Goal: Task Accomplishment & Management: Use online tool/utility

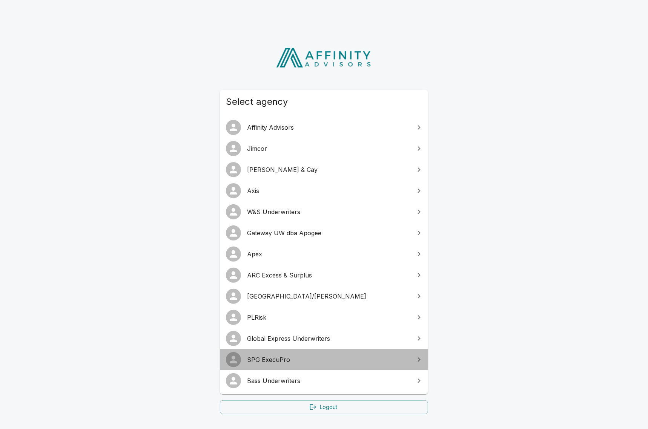
click at [297, 361] on span "SPG ExecuPro" at bounding box center [328, 359] width 163 height 9
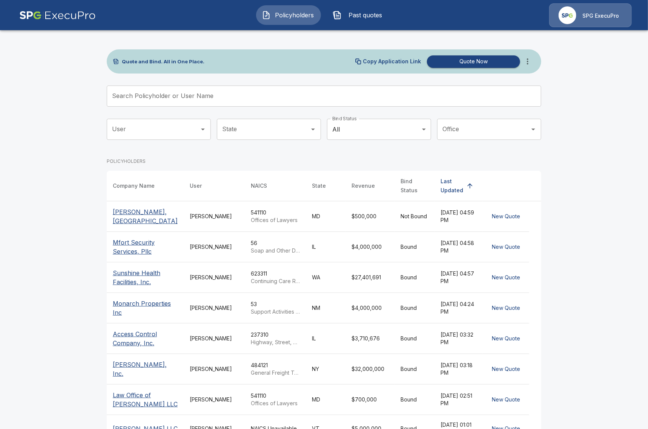
click at [243, 95] on input "Search Policyholder or User Name" at bounding box center [320, 96] width 426 height 21
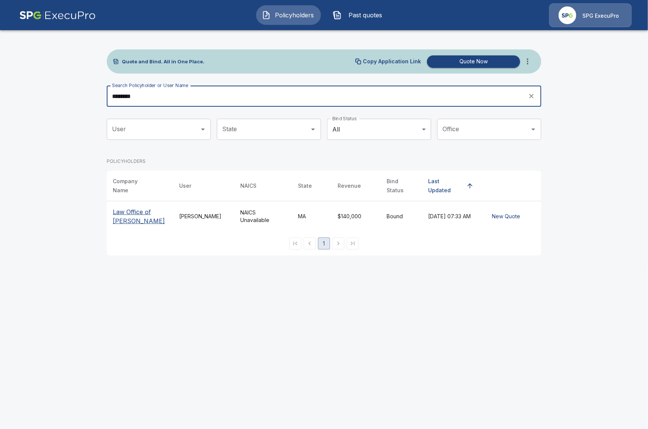
type input "********"
click at [132, 211] on p "Law Office of [PERSON_NAME]" at bounding box center [140, 216] width 54 height 18
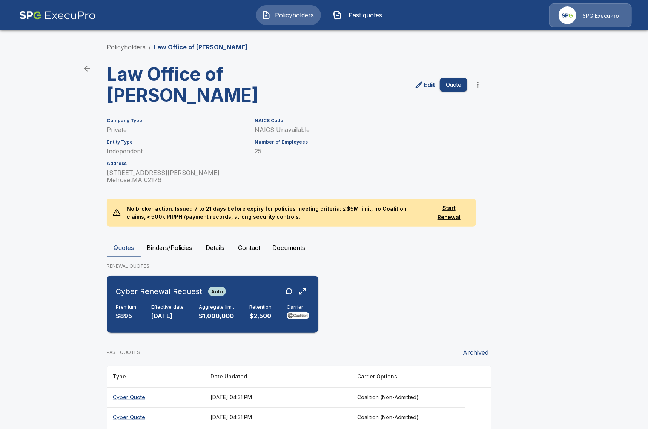
click at [245, 317] on div "Premium $895 Effective date [DATE] Aggregate limit $1,000,000 Retention $2,500 …" at bounding box center [213, 312] width 194 height 17
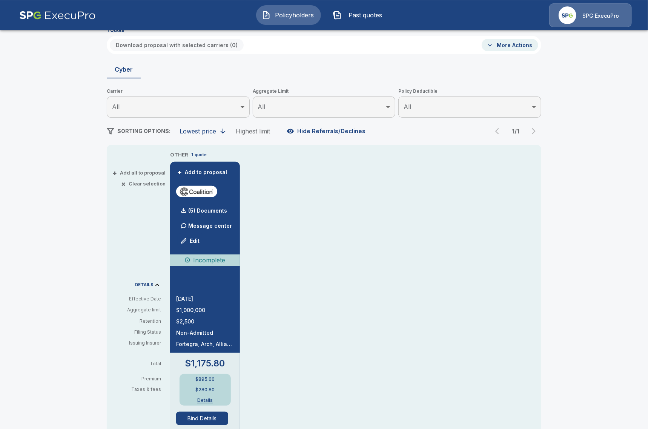
scroll to position [43, 0]
click at [205, 417] on button "Bind Details" at bounding box center [202, 419] width 52 height 14
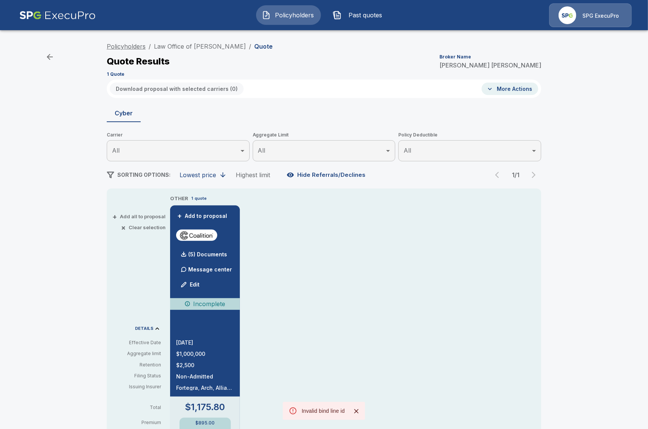
click at [115, 49] on link "Policyholders" at bounding box center [126, 47] width 39 height 8
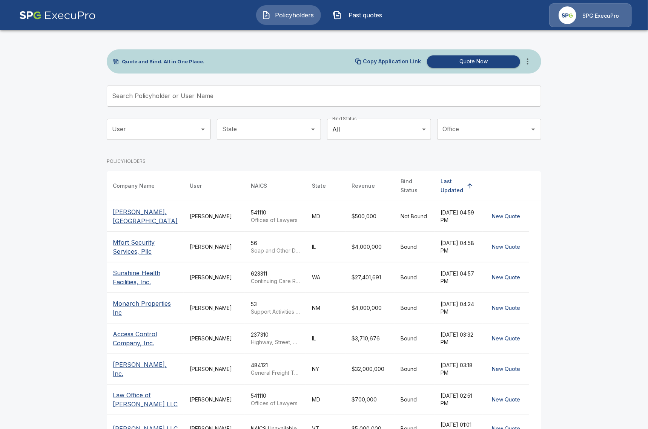
click at [527, 61] on icon "more" at bounding box center [528, 61] width 2 height 6
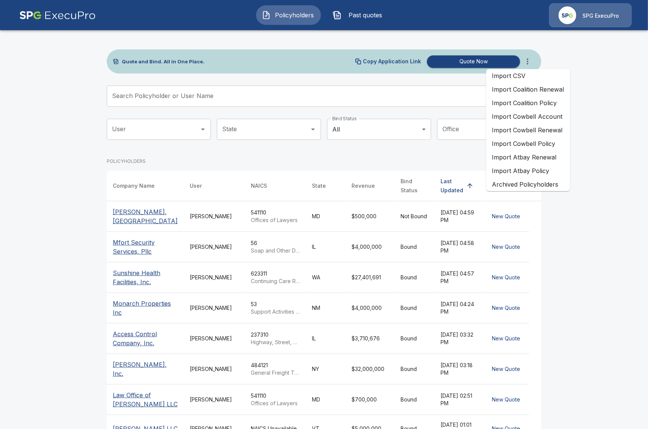
click at [550, 102] on li "Import Coalition Policy" at bounding box center [528, 103] width 84 height 14
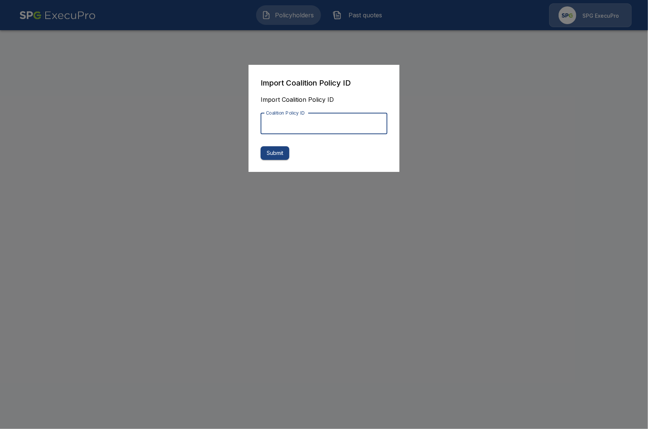
click at [355, 118] on input "Coalition Policy ID" at bounding box center [324, 123] width 127 height 21
paste input "**********"
type input "**********"
click at [284, 153] on button "Submit" at bounding box center [275, 153] width 29 height 14
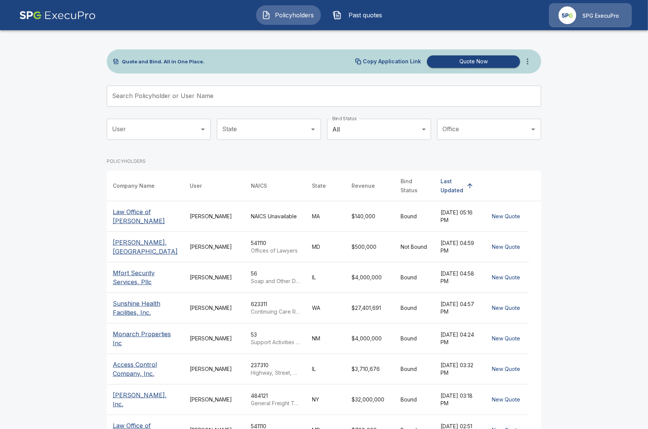
click at [140, 208] on p "Law Office of [PERSON_NAME]" at bounding box center [145, 216] width 65 height 18
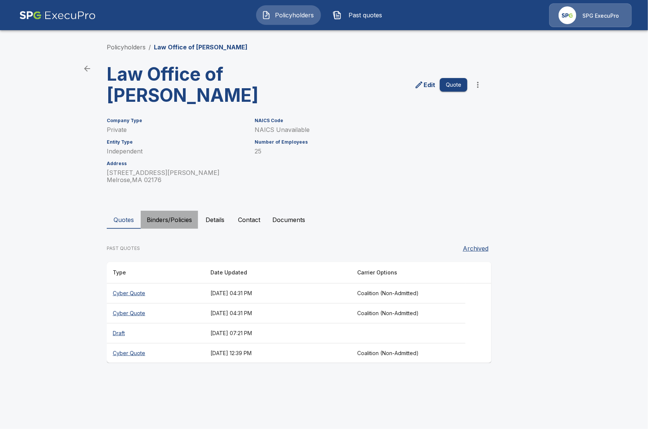
click at [169, 223] on button "Binders/Policies" at bounding box center [169, 220] width 57 height 18
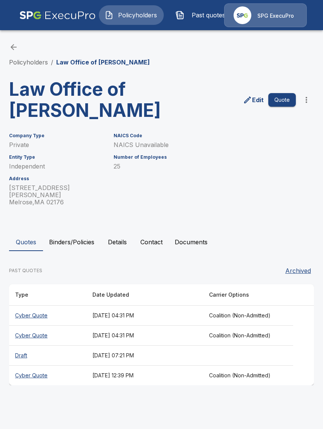
click at [123, 23] on button "Policyholders" at bounding box center [131, 15] width 65 height 20
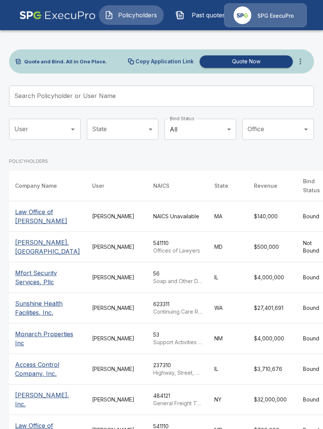
click at [111, 101] on input "Search Policyholder or User Name" at bounding box center [157, 96] width 296 height 21
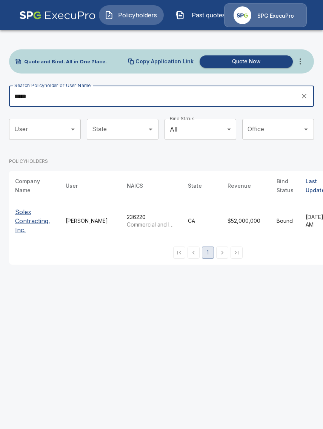
type input "*****"
click at [26, 226] on p "Solex Contracting, Inc." at bounding box center [34, 220] width 38 height 27
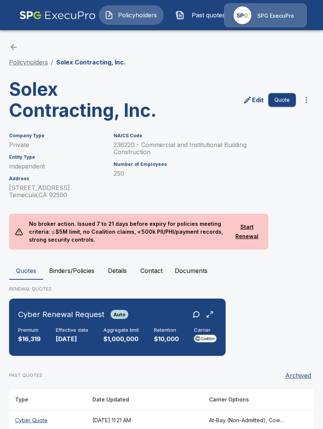
click at [31, 64] on link "Policyholders" at bounding box center [28, 62] width 39 height 8
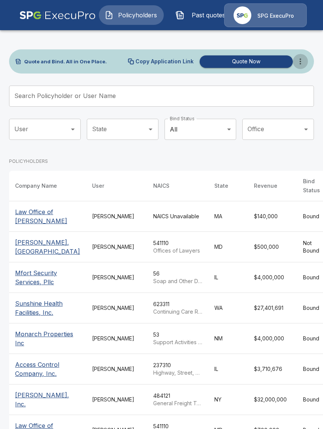
drag, startPoint x: 301, startPoint y: 62, endPoint x: 300, endPoint y: 69, distance: 6.4
click at [301, 63] on icon "more" at bounding box center [300, 61] width 9 height 9
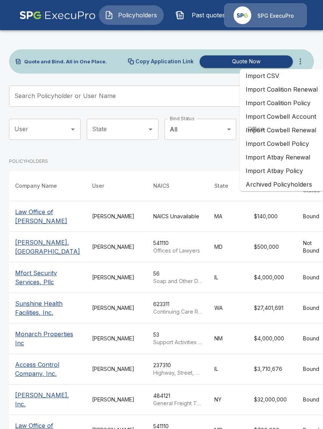
click at [287, 103] on li "Import Coalition Policy" at bounding box center [282, 103] width 84 height 14
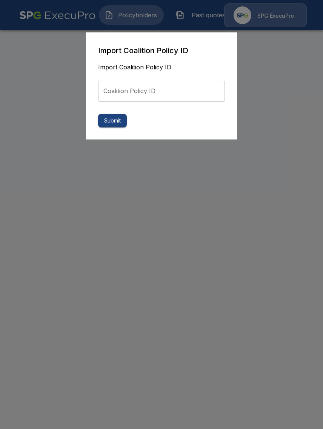
click at [182, 96] on input "Coalition Policy ID" at bounding box center [161, 91] width 127 height 21
paste input "**********"
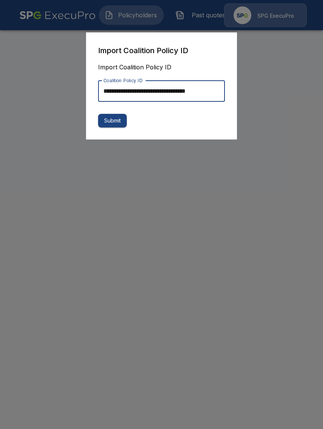
scroll to position [0, 5]
type input "**********"
click at [109, 120] on button "Submit" at bounding box center [112, 121] width 29 height 14
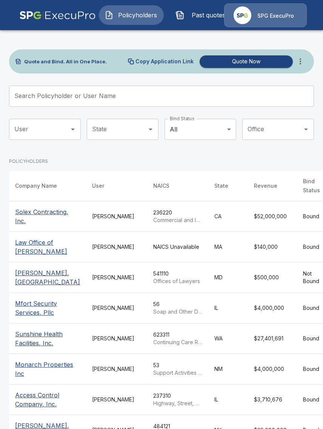
click at [32, 222] on p "Solex Contracting, Inc." at bounding box center [47, 216] width 65 height 18
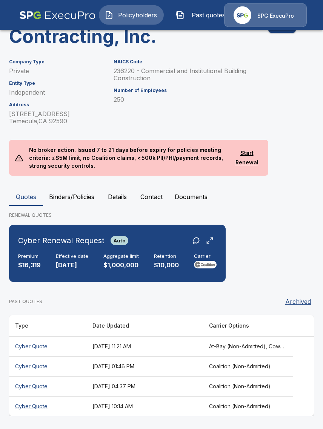
scroll to position [75, 0]
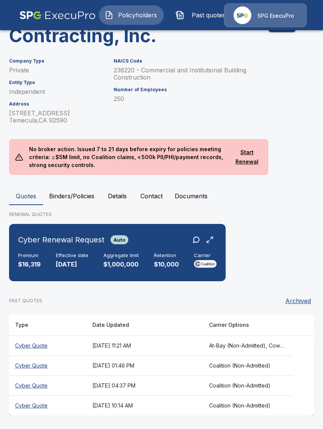
click at [85, 192] on button "Binders/Policies" at bounding box center [71, 196] width 57 height 18
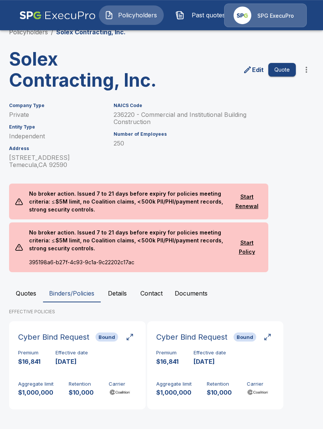
scroll to position [31, 0]
click at [35, 294] on button "Quotes" at bounding box center [26, 293] width 34 height 18
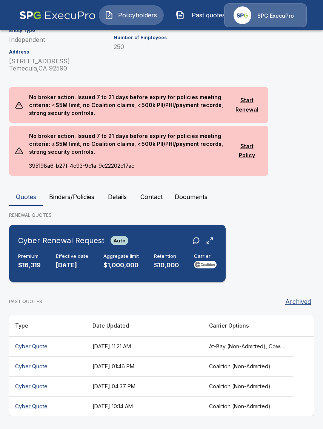
scroll to position [127, 0]
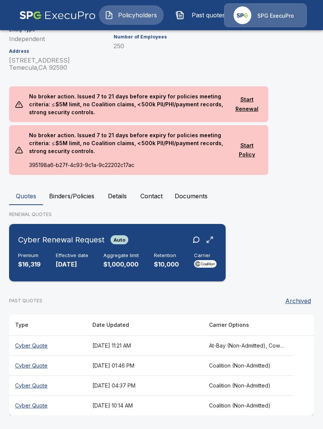
click at [113, 278] on div "Cyber Renewal Request Auto Premium $16,319 Effective date 10/1/2025 Aggregate l…" at bounding box center [117, 252] width 210 height 51
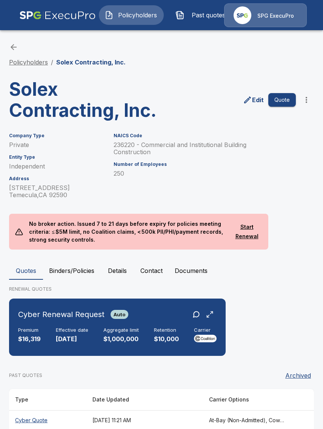
click at [37, 61] on link "Policyholders" at bounding box center [28, 62] width 39 height 8
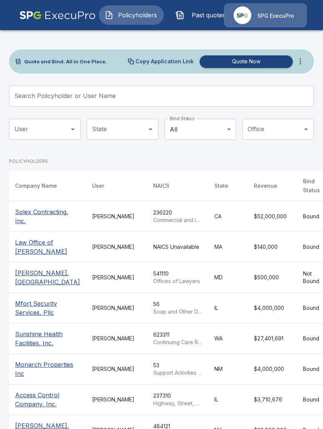
click at [303, 58] on icon "more" at bounding box center [300, 61] width 9 height 9
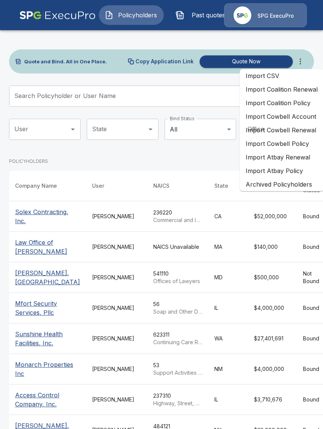
click at [282, 100] on li "Import Coalition Policy" at bounding box center [282, 103] width 84 height 14
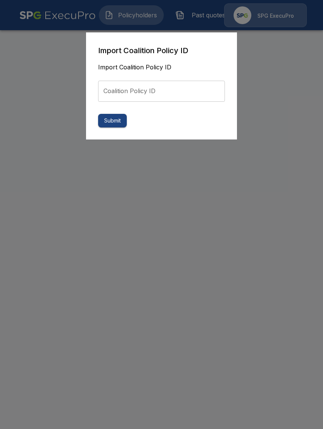
click at [176, 91] on input "Coalition Policy ID" at bounding box center [161, 91] width 127 height 21
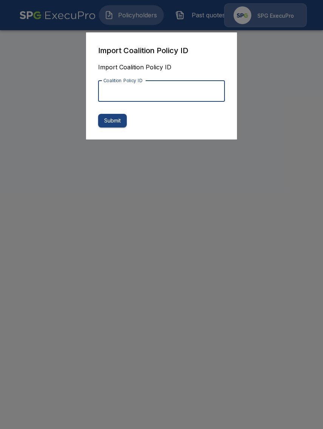
paste input "**********"
type input "**********"
click at [105, 121] on button "Submit" at bounding box center [112, 121] width 29 height 14
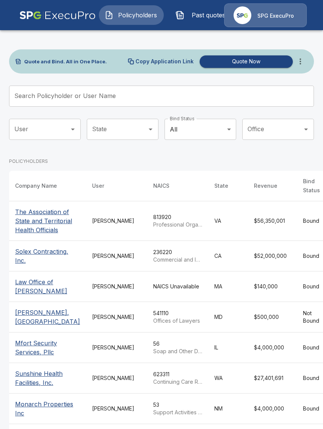
click at [86, 229] on td "[PERSON_NAME]" at bounding box center [116, 221] width 61 height 40
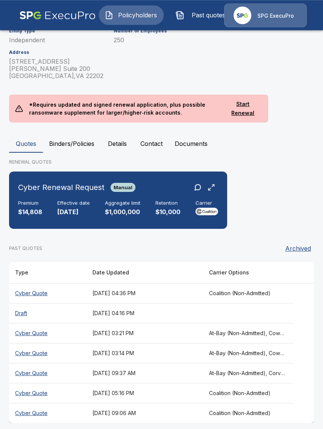
scroll to position [169, 0]
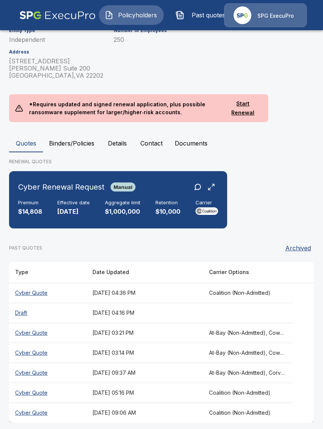
click at [81, 138] on button "Binders/Policies" at bounding box center [71, 143] width 57 height 18
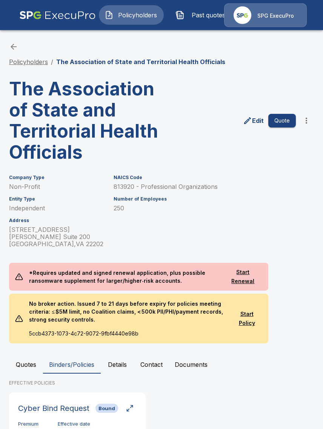
scroll to position [0, 0]
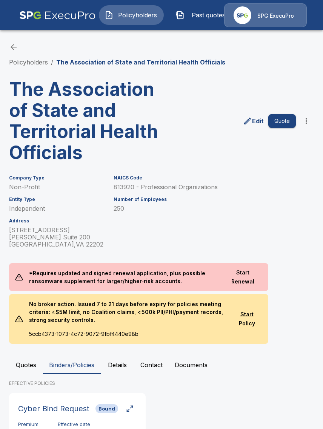
click at [23, 61] on link "Policyholders" at bounding box center [28, 62] width 39 height 8
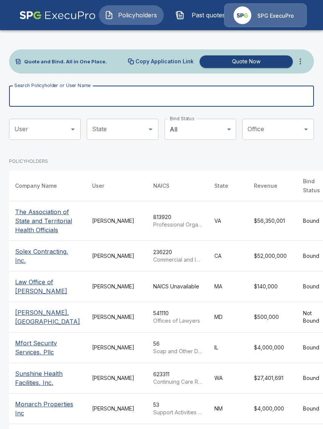
click at [150, 94] on input "Search Policyholder or User Name" at bounding box center [157, 96] width 296 height 21
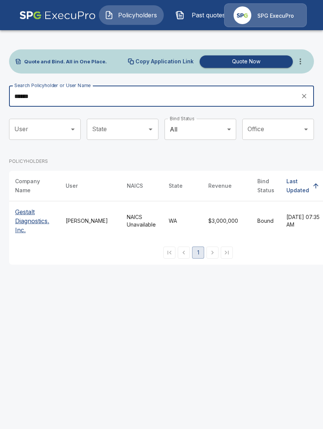
type input "******"
click at [31, 228] on p "Gestalt Diagnostics, Inc." at bounding box center [34, 220] width 38 height 27
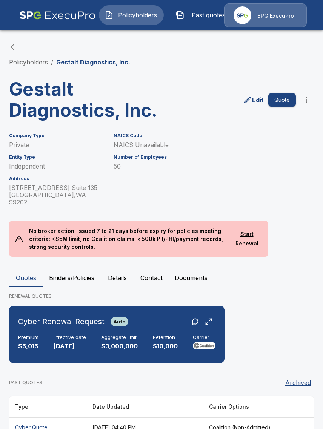
click at [25, 62] on link "Policyholders" at bounding box center [28, 62] width 39 height 8
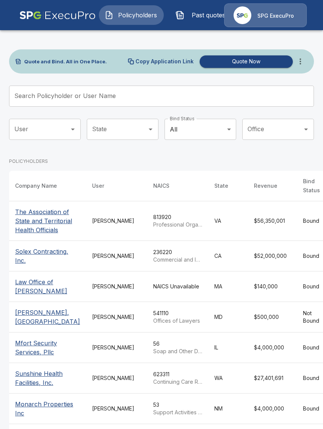
click at [303, 66] on icon "more" at bounding box center [300, 61] width 9 height 9
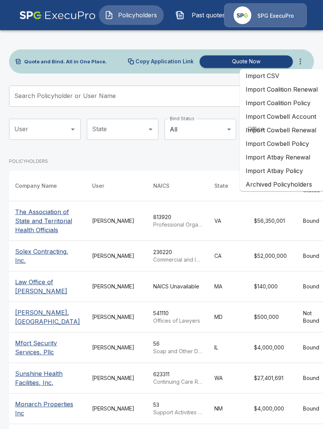
click at [298, 103] on li "Import Coalition Policy" at bounding box center [282, 103] width 84 height 14
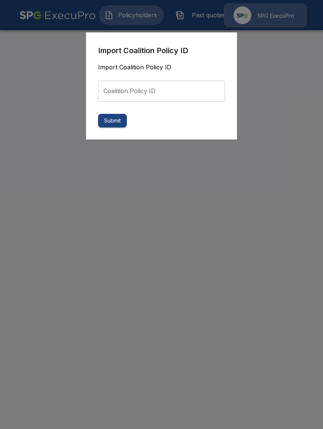
click at [156, 94] on input "Coalition Policy ID" at bounding box center [161, 91] width 127 height 21
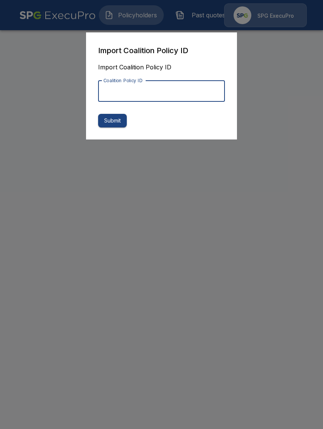
paste input "**********"
type input "**********"
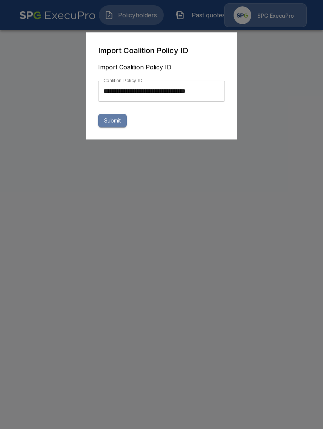
click at [109, 126] on button "Submit" at bounding box center [112, 121] width 29 height 14
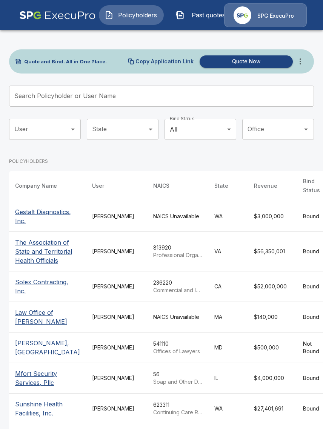
click at [34, 226] on p "Gestalt Diagnostics, Inc." at bounding box center [47, 216] width 65 height 18
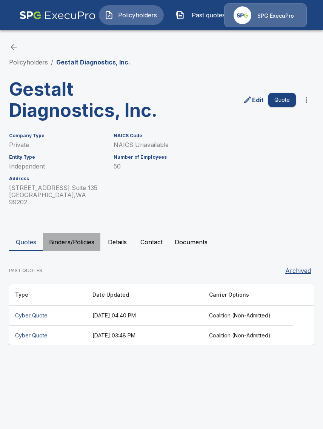
click at [68, 242] on button "Binders/Policies" at bounding box center [71, 242] width 57 height 18
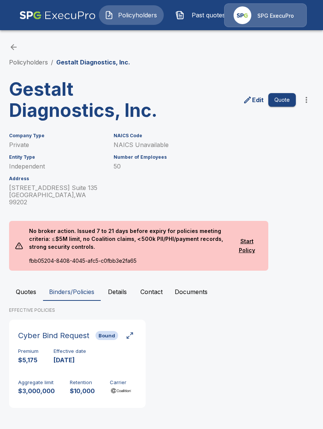
click at [219, 333] on div "Cyber Bind Request Bound Premium $5,175 Effective date [DATE] Aggregate limit $…" at bounding box center [146, 367] width 274 height 94
click at [30, 295] on button "Quotes" at bounding box center [26, 292] width 34 height 18
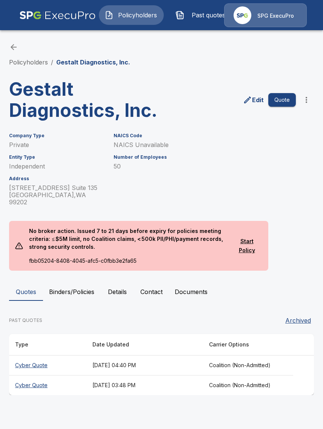
click at [120, 366] on th "[DATE] 04:40 PM" at bounding box center [144, 366] width 116 height 20
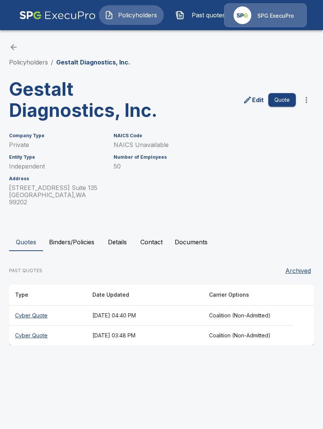
click at [127, 335] on th "[DATE] 03:48 PM" at bounding box center [144, 336] width 116 height 20
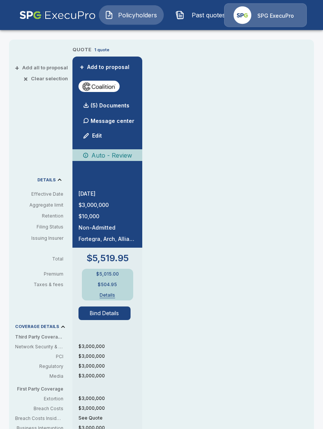
scroll to position [174, 0]
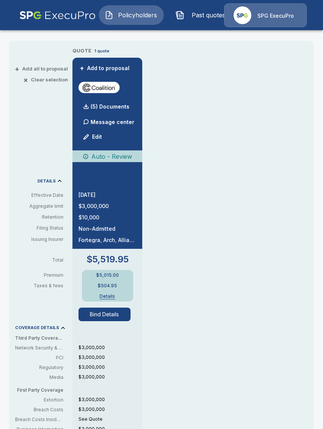
click at [118, 318] on button "Bind Details" at bounding box center [104, 315] width 52 height 14
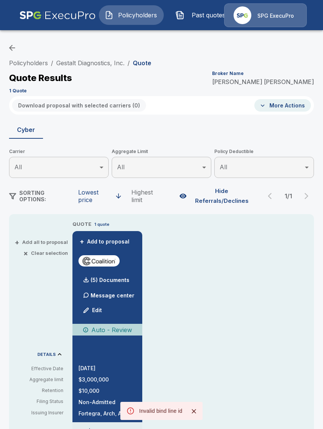
click at [89, 67] on li "Gestalt Diagnostics, Inc." at bounding box center [90, 62] width 68 height 9
click at [90, 65] on link "Gestalt Diagnostics, Inc." at bounding box center [90, 63] width 68 height 8
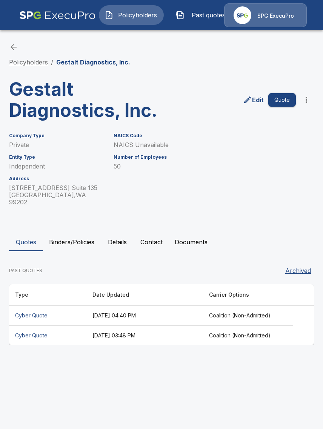
click at [34, 61] on link "Policyholders" at bounding box center [28, 62] width 39 height 8
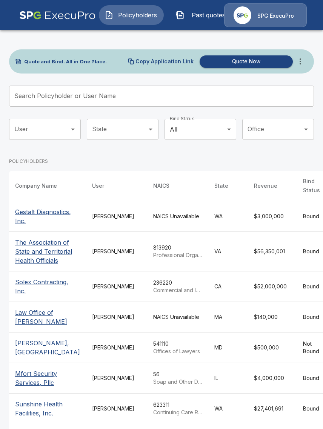
click at [300, 60] on icon "more" at bounding box center [300, 61] width 2 height 6
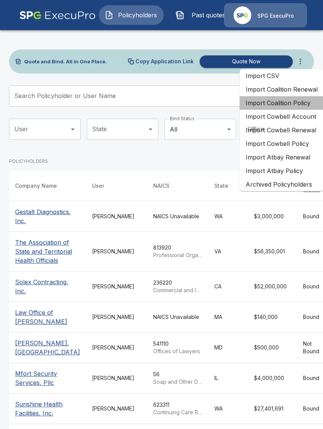
click at [297, 98] on li "Import Coalition Policy" at bounding box center [282, 103] width 84 height 14
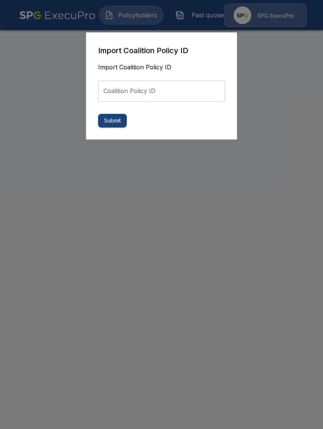
click at [182, 94] on input "Coalition Policy ID" at bounding box center [161, 91] width 127 height 21
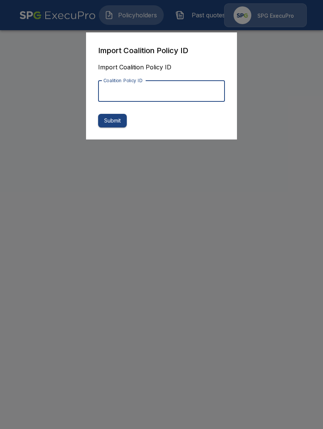
paste input "**********"
type input "**********"
click at [117, 118] on button "Submit" at bounding box center [112, 121] width 29 height 14
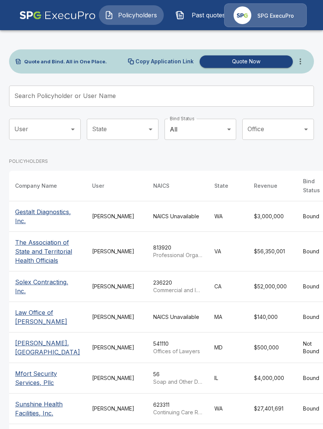
click at [92, 220] on div "[PERSON_NAME]" at bounding box center [116, 217] width 49 height 8
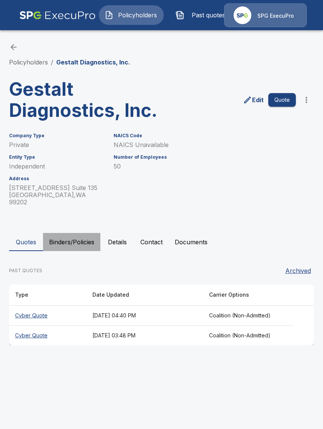
click at [65, 240] on button "Binders/Policies" at bounding box center [71, 242] width 57 height 18
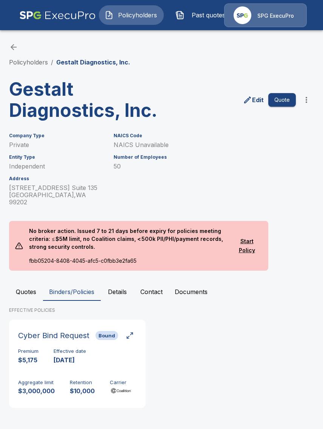
click at [28, 293] on button "Quotes" at bounding box center [26, 292] width 34 height 18
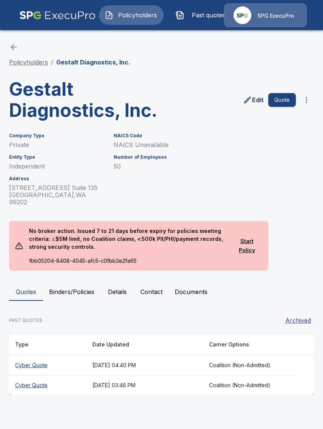
click at [37, 63] on link "Policyholders" at bounding box center [28, 62] width 39 height 8
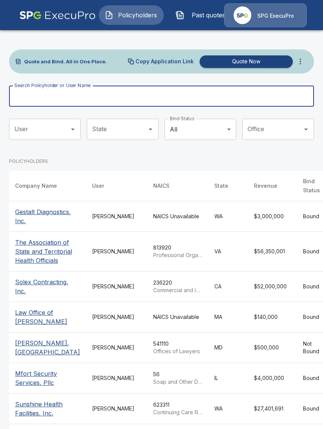
click at [185, 93] on input "Search Policyholder or User Name" at bounding box center [157, 96] width 296 height 21
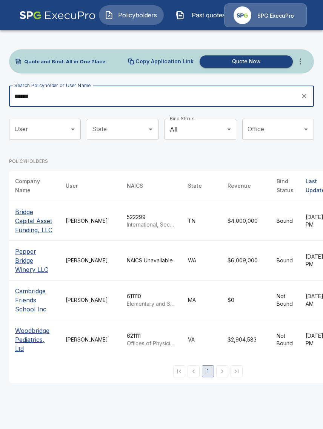
type input "******"
click at [47, 230] on p "Bridge Capital Asset Funding, LLC" at bounding box center [34, 220] width 38 height 27
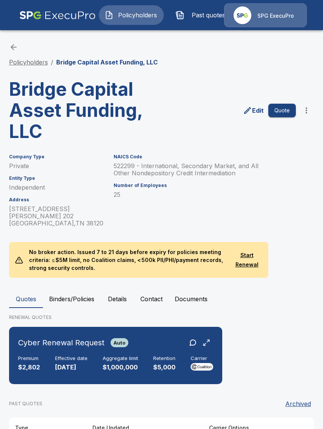
click at [22, 62] on link "Policyholders" at bounding box center [28, 62] width 39 height 8
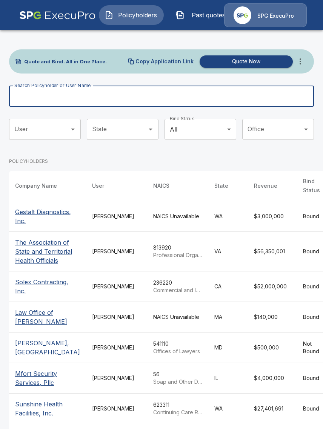
click at [177, 91] on input "Search Policyholder or User Name" at bounding box center [157, 96] width 296 height 21
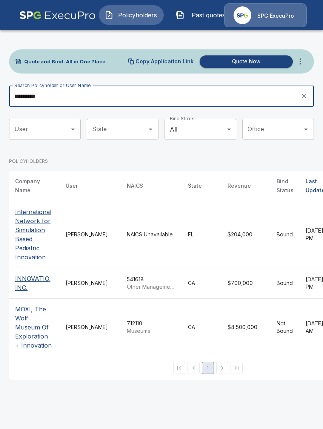
type input "*********"
click at [92, 280] on td "[PERSON_NAME]" at bounding box center [90, 283] width 61 height 31
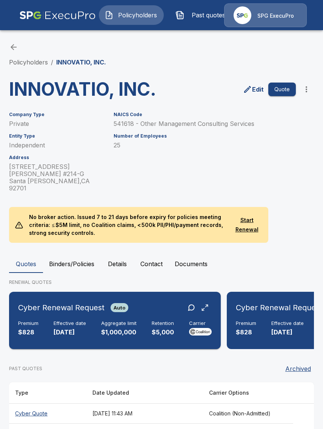
click at [133, 301] on div "Cyber Renewal Request Auto" at bounding box center [115, 308] width 194 height 14
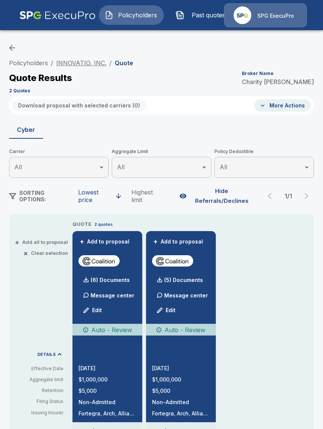
click at [67, 63] on link "INNOVATIO, INC." at bounding box center [81, 63] width 50 height 8
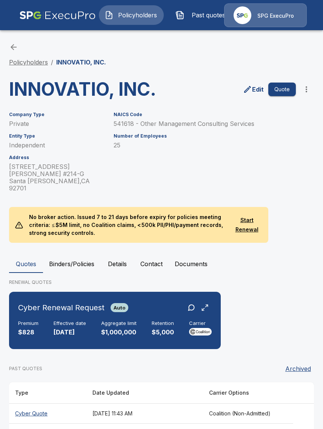
click at [32, 60] on link "Policyholders" at bounding box center [28, 62] width 39 height 8
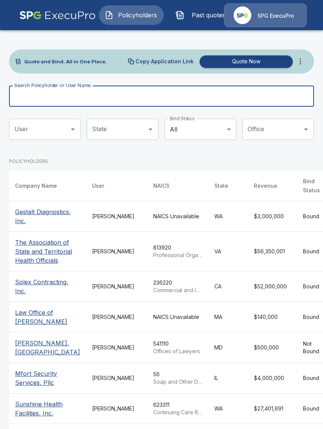
drag, startPoint x: 120, startPoint y: 102, endPoint x: 121, endPoint y: 97, distance: 5.5
click at [120, 101] on input "Search Policyholder or User Name" at bounding box center [157, 96] width 296 height 21
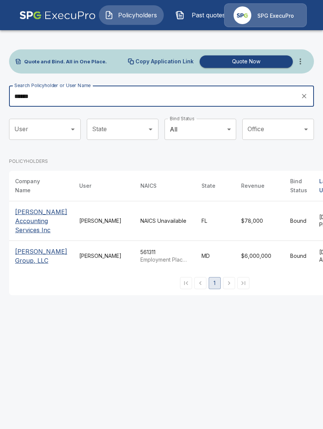
type input "******"
